Goal: Transaction & Acquisition: Purchase product/service

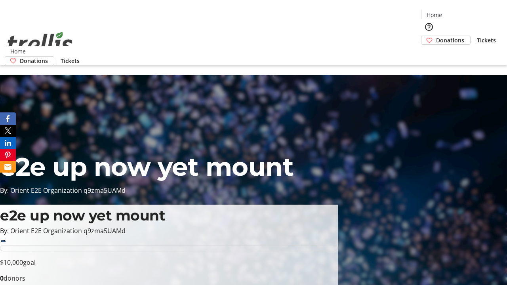
click at [477, 36] on span "Tickets" at bounding box center [486, 40] width 19 height 8
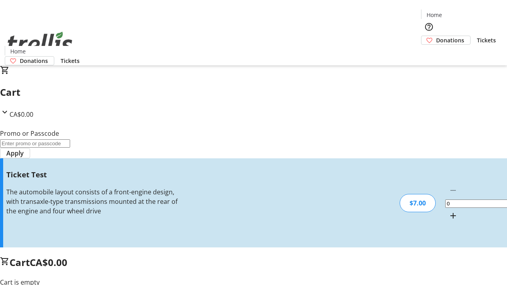
click at [449, 211] on mat-icon "Increment by one" at bounding box center [454, 216] width 10 height 10
type input "1"
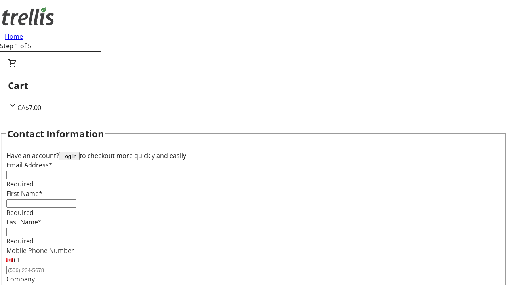
click at [80, 152] on button "Log in" at bounding box center [69, 156] width 21 height 8
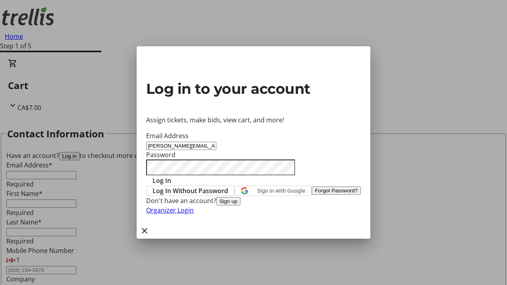
type input "[PERSON_NAME][EMAIL_ADDRESS][DOMAIN_NAME]"
click at [171, 176] on span "Log In" at bounding box center [162, 181] width 19 height 10
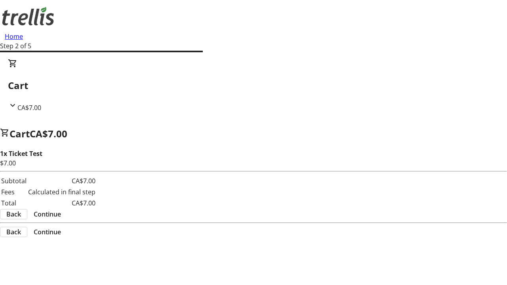
click at [61, 210] on span "Continue" at bounding box center [47, 215] width 27 height 10
